Goal: Navigation & Orientation: Find specific page/section

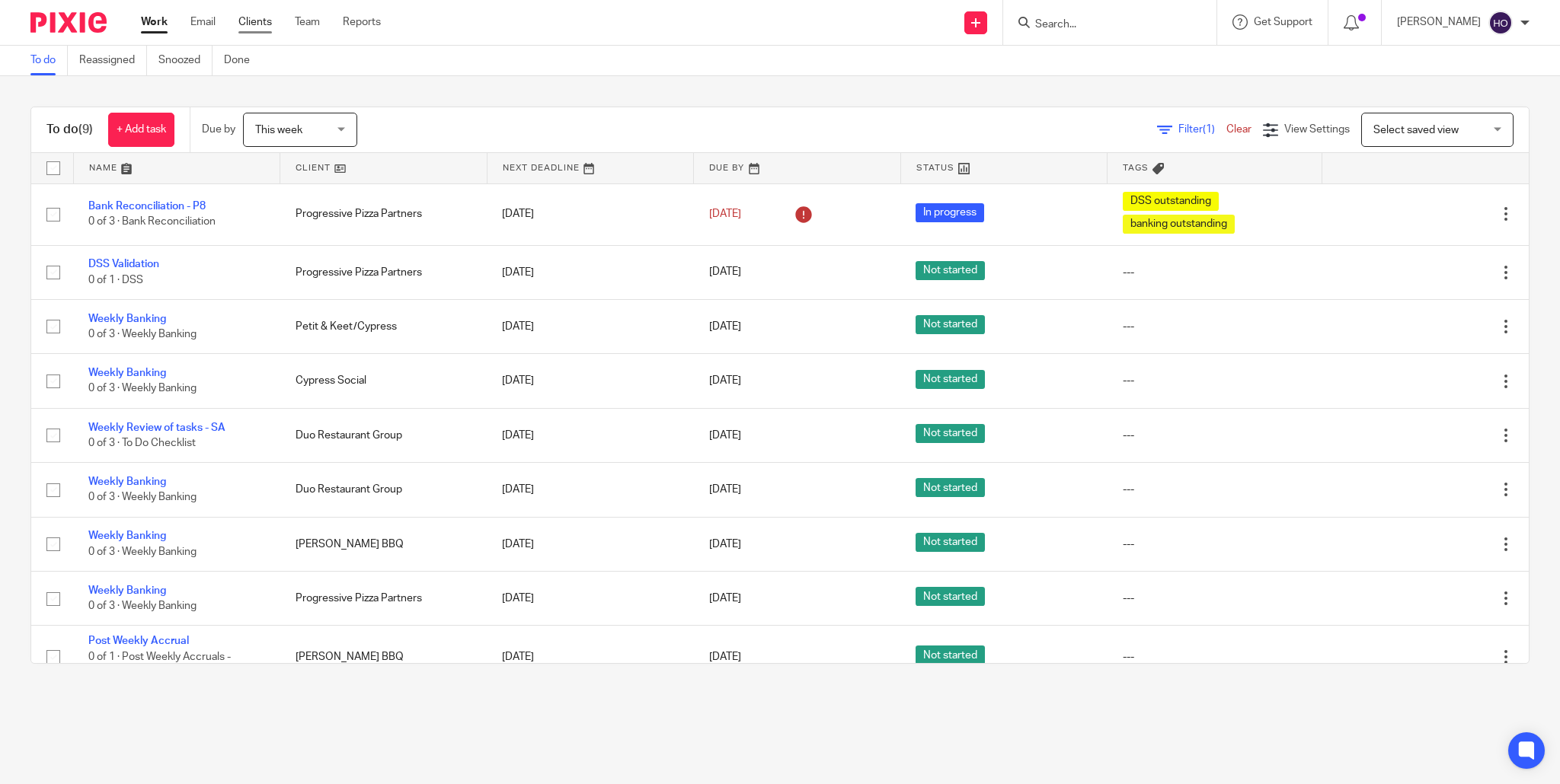
click at [250, 19] on link "Clients" at bounding box center [254, 22] width 34 height 15
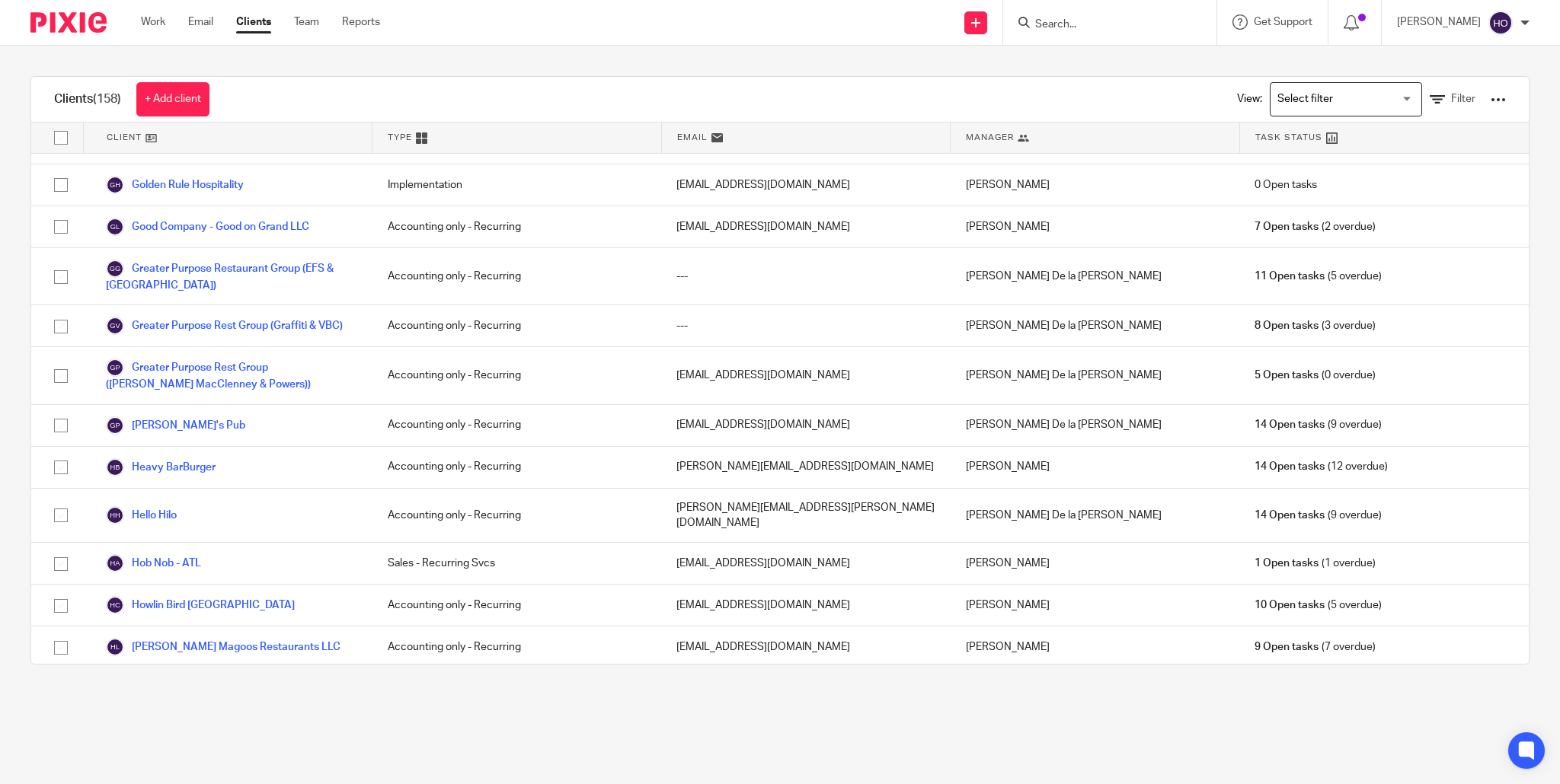
scroll to position [1045, 0]
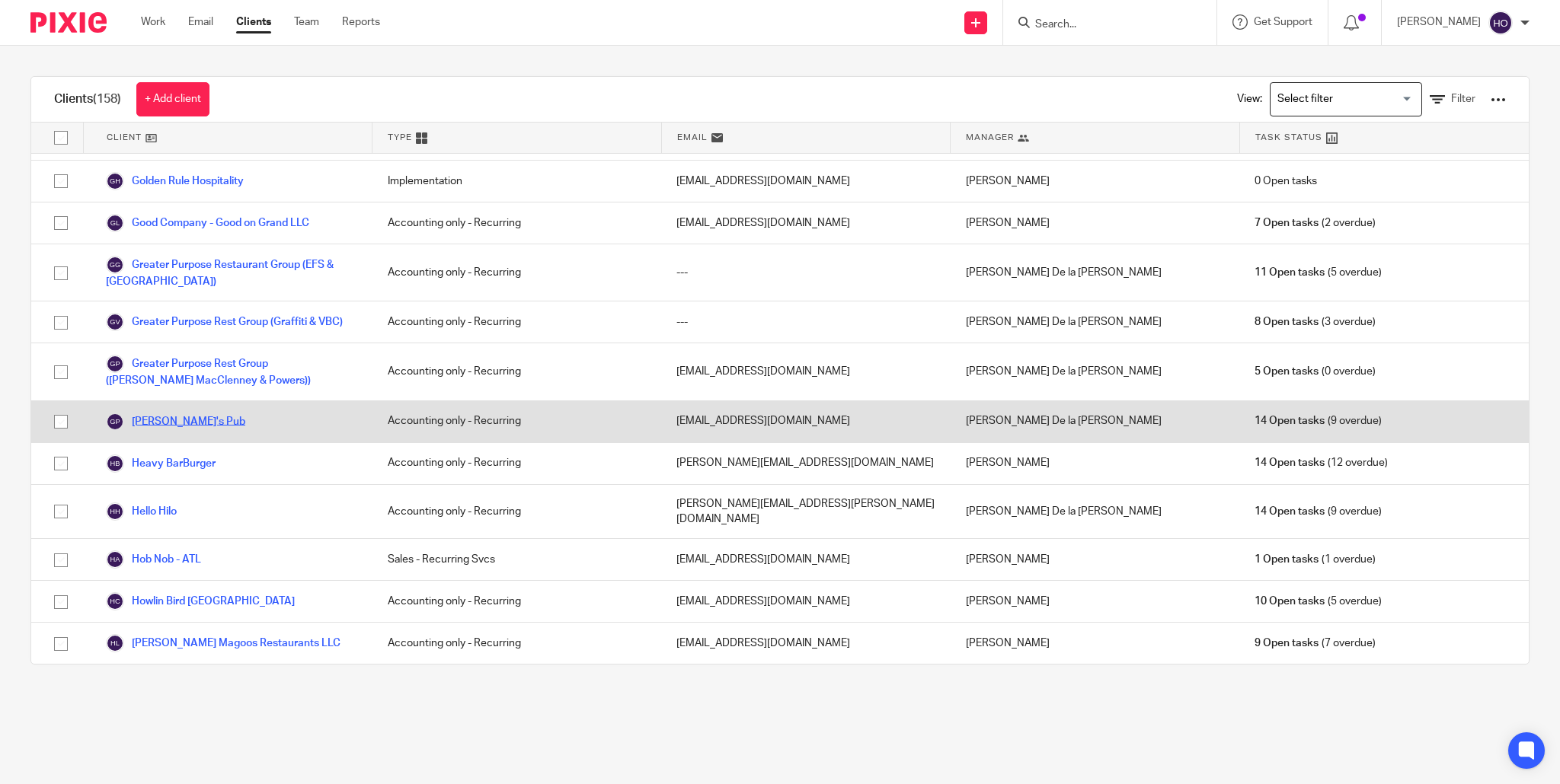
click at [147, 413] on link "[PERSON_NAME]'s Pub" at bounding box center [175, 422] width 140 height 18
